Goal: Task Accomplishment & Management: Use online tool/utility

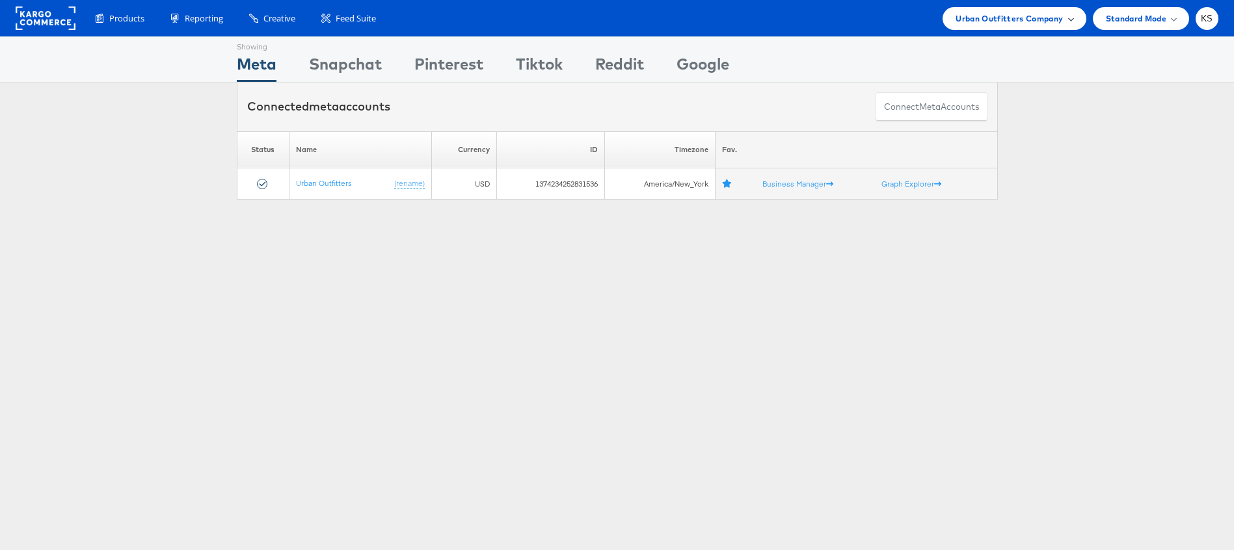
click at [1024, 21] on span "Urban Outfitters Company" at bounding box center [1009, 19] width 107 height 14
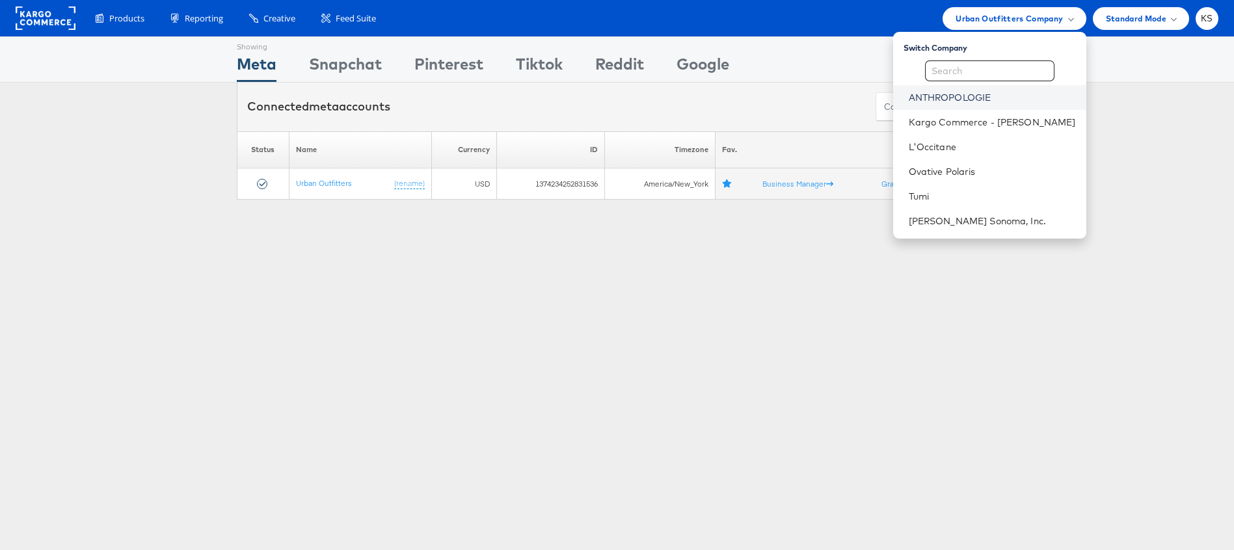
click at [973, 98] on link "ANTHROPOLOGIE" at bounding box center [992, 97] width 167 height 13
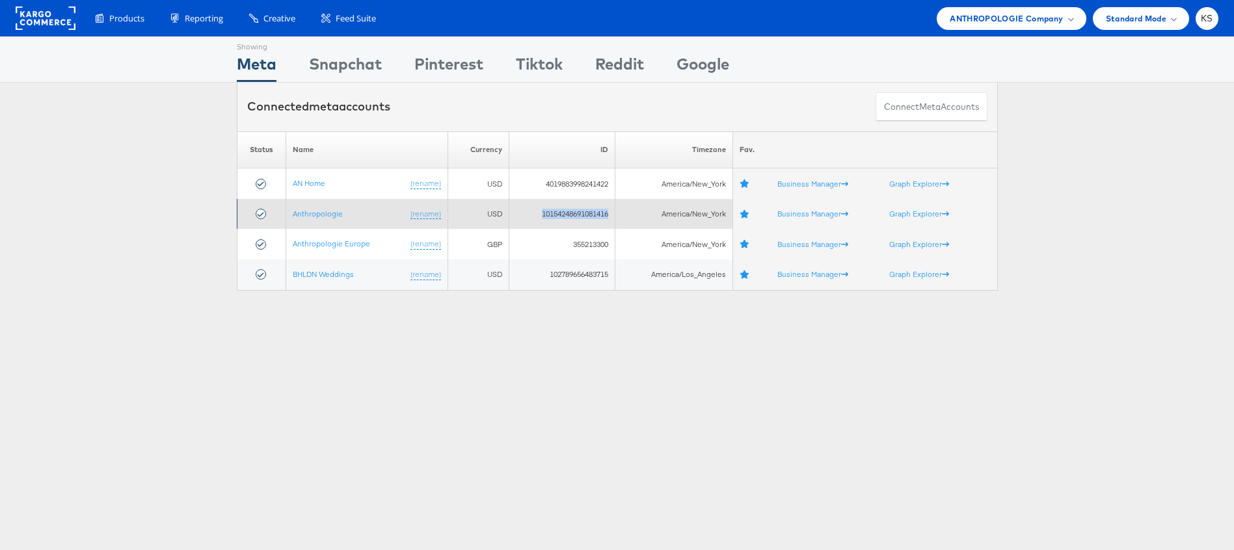
drag, startPoint x: 539, startPoint y: 214, endPoint x: 614, endPoint y: 214, distance: 74.8
click at [614, 214] on td "10154248691081416" at bounding box center [562, 214] width 107 height 31
copy td "10154248691081416"
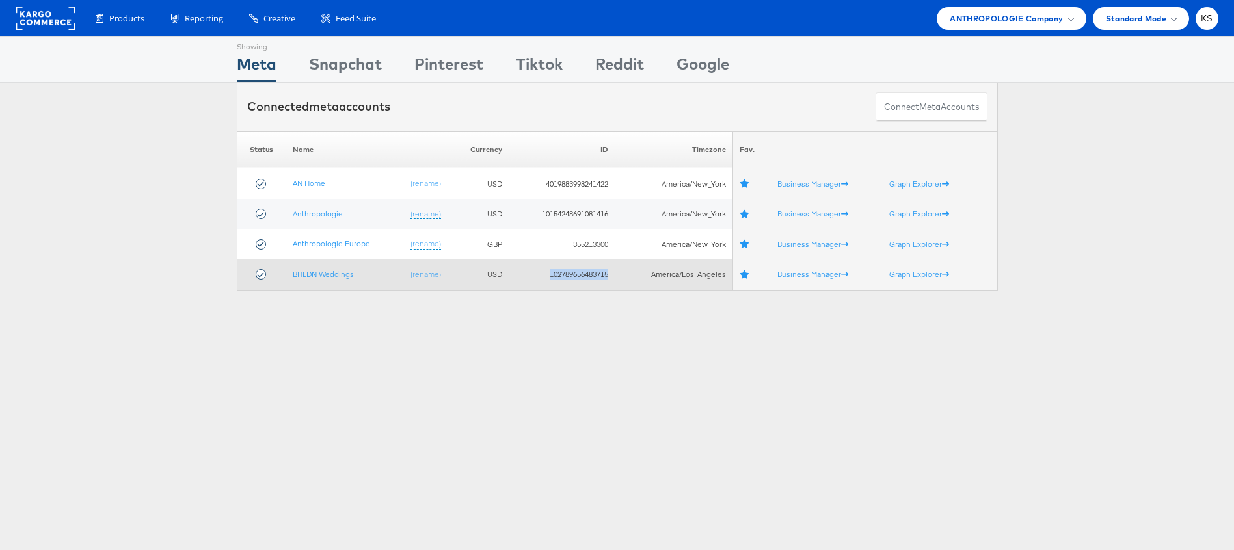
drag, startPoint x: 608, startPoint y: 275, endPoint x: 547, endPoint y: 274, distance: 61.2
click at [547, 274] on td "102789656483715" at bounding box center [562, 275] width 107 height 31
copy td "102789656483715"
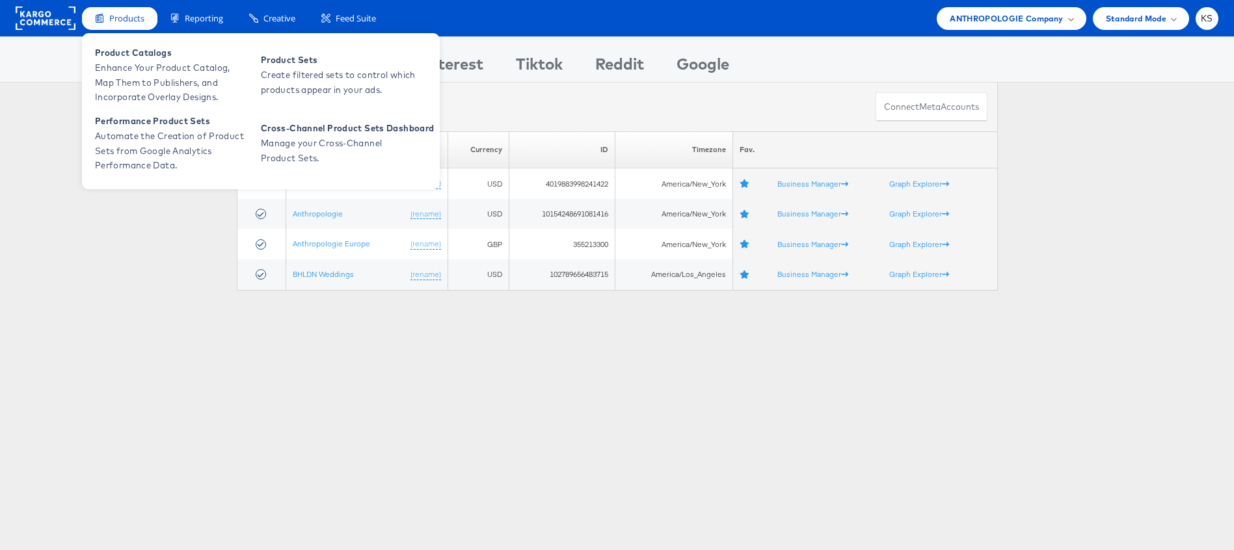
click at [121, 21] on span "Products" at bounding box center [126, 18] width 35 height 12
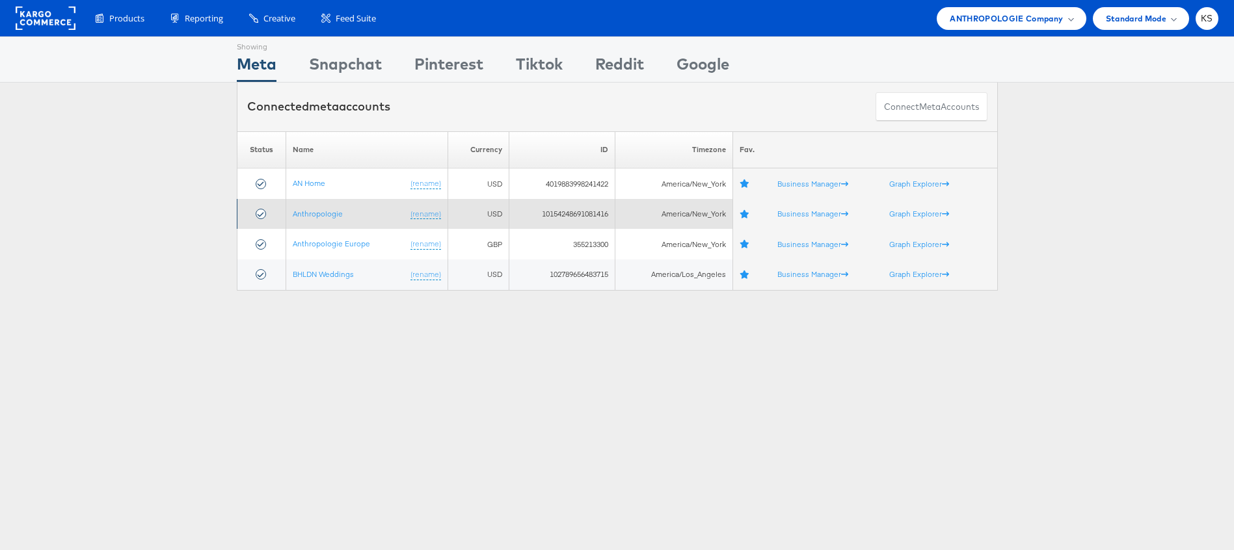
click at [590, 216] on td "10154248691081416" at bounding box center [562, 214] width 107 height 31
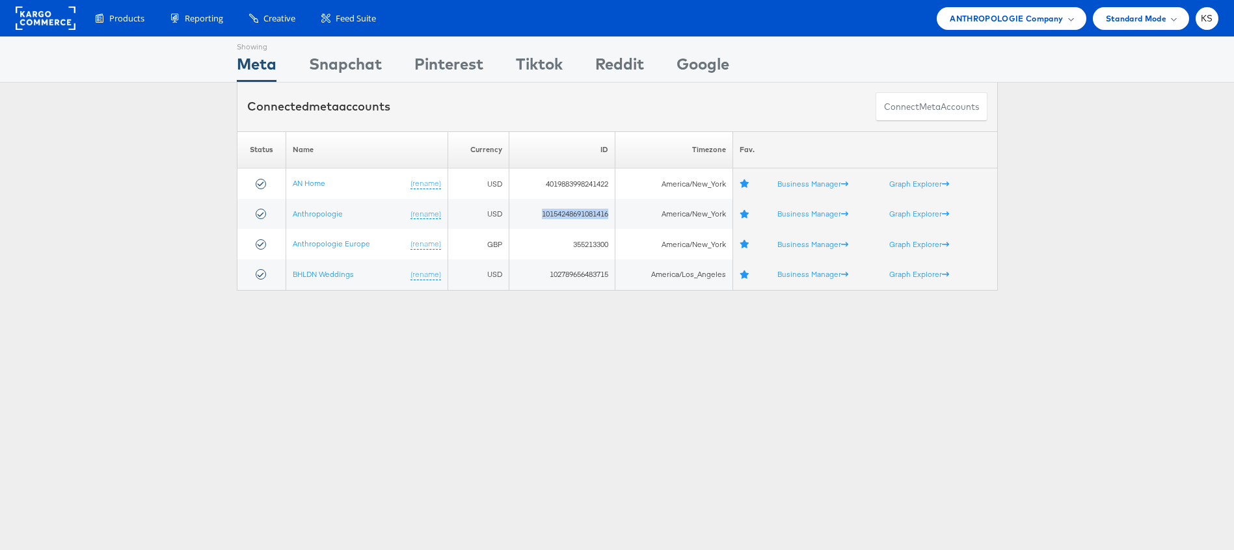
copy td "10154248691081416"
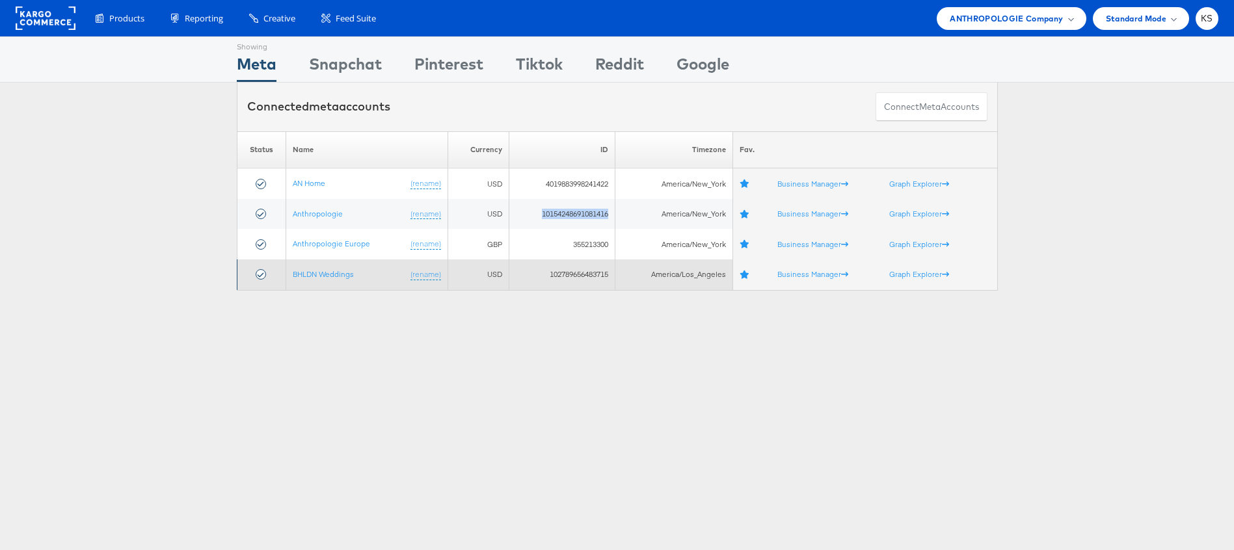
click at [588, 273] on td "102789656483715" at bounding box center [562, 275] width 107 height 31
copy td "102789656483715"
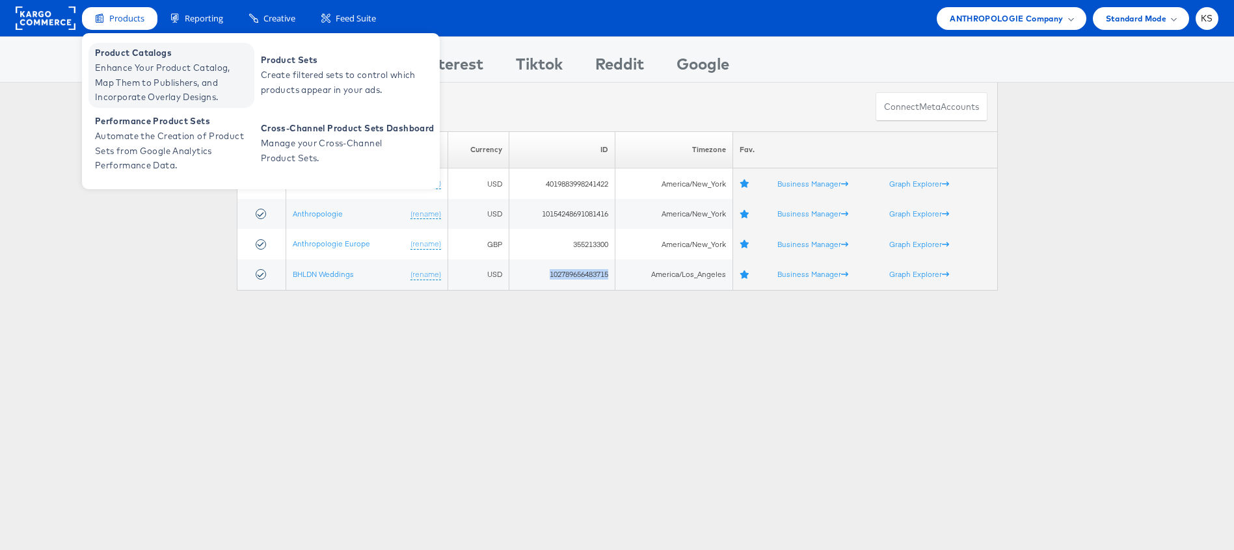
click at [132, 74] on span "Enhance Your Product Catalog, Map Them to Publishers, and Incorporate Overlay D…" at bounding box center [173, 83] width 156 height 44
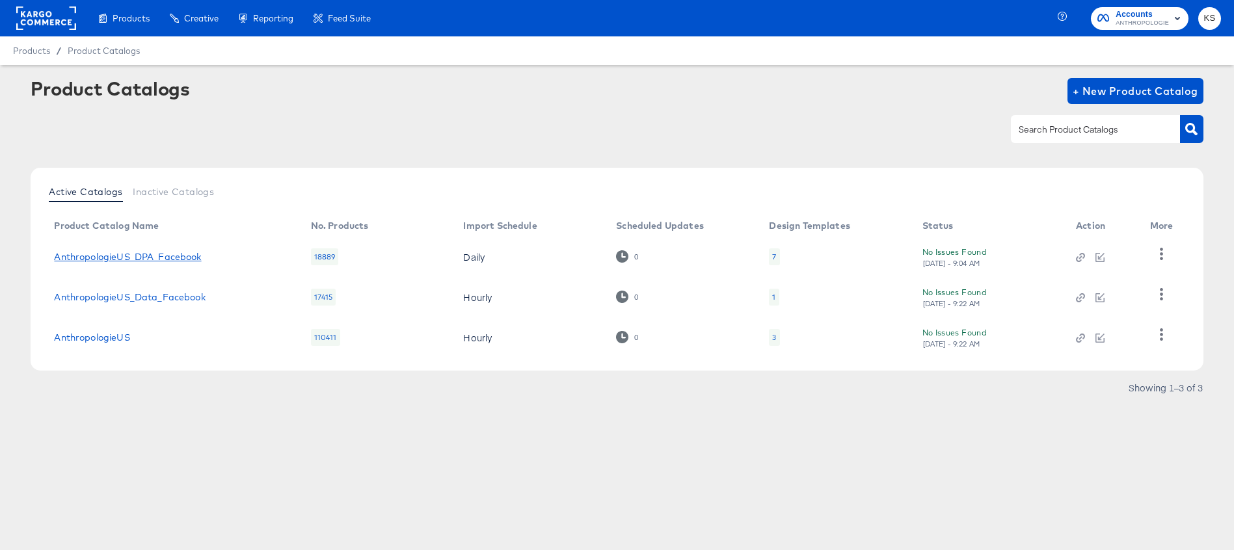
click at [172, 260] on link "AnthropologieUS_DPA_Facebook" at bounding box center [127, 257] width 147 height 10
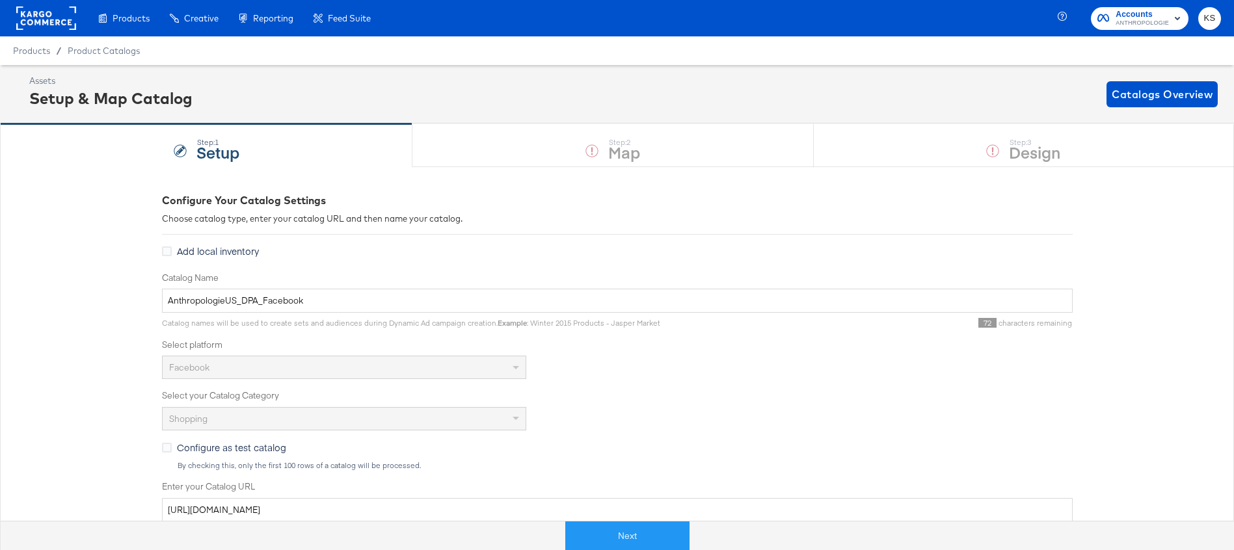
scroll to position [97, 0]
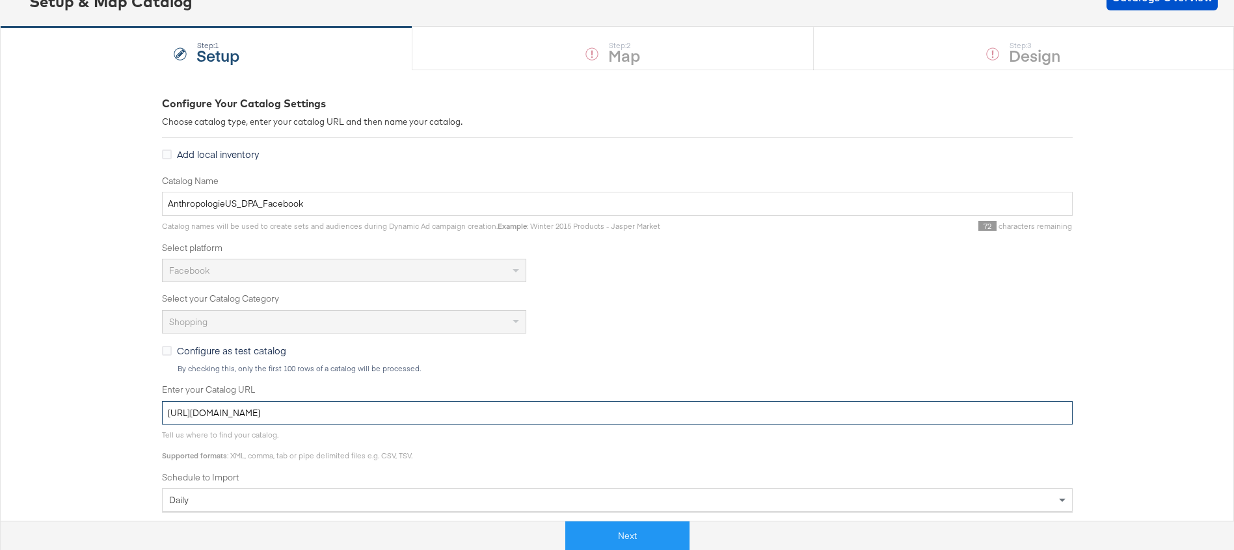
click at [513, 414] on input "https://ace.stitcherads.com/exports/1302/universal/none/export.tsv.gz" at bounding box center [617, 413] width 911 height 24
